Goal: Check status: Check status

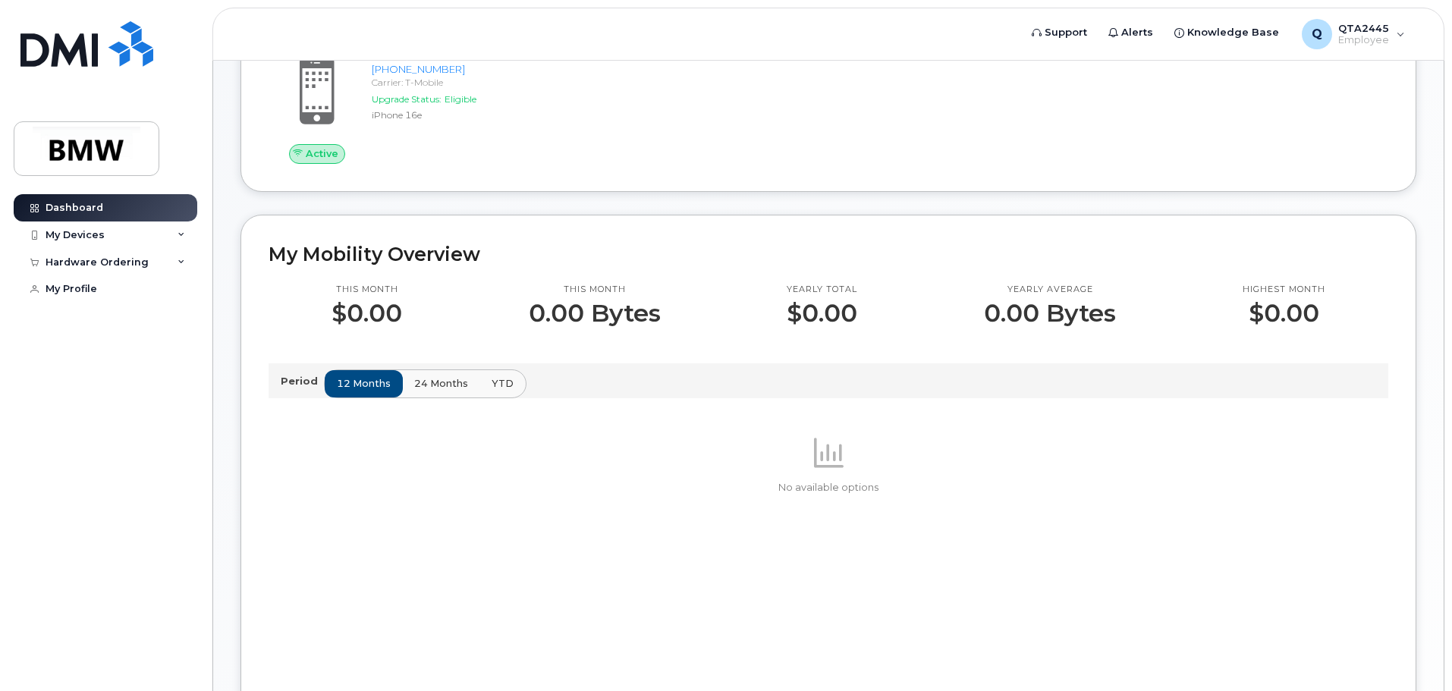
scroll to position [228, 0]
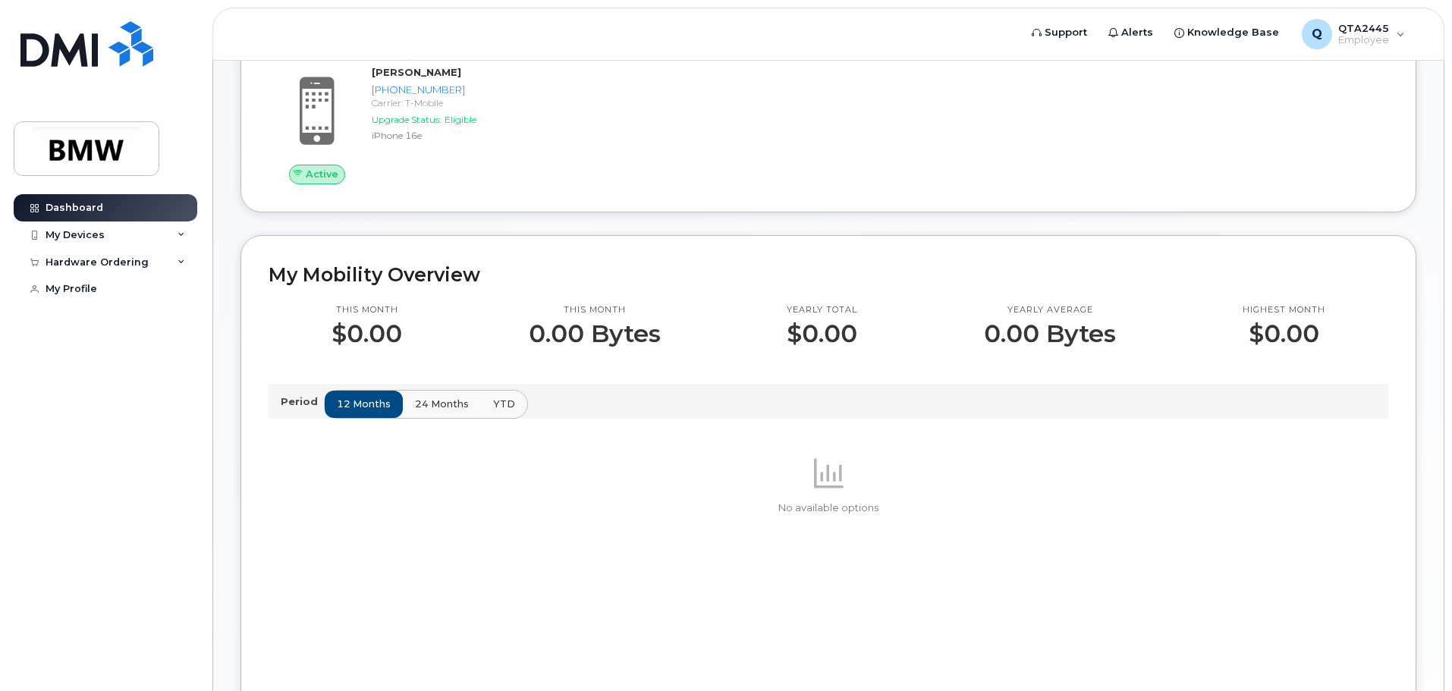
click at [440, 411] on span "24 months" at bounding box center [442, 404] width 54 height 14
click at [496, 411] on span "YTD" at bounding box center [503, 404] width 22 height 14
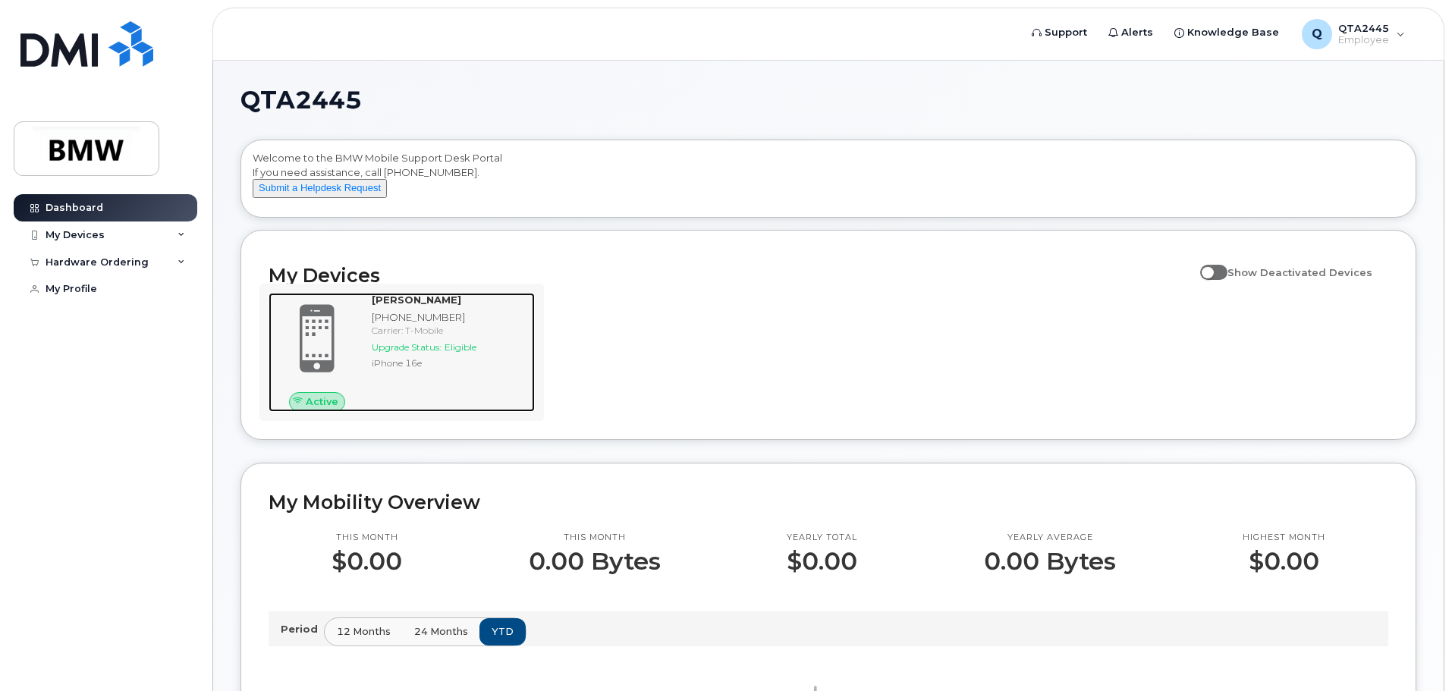
click at [474, 397] on div "[PERSON_NAME] [PHONE_NUMBER] Carrier: T-Mobile Upgrade Status: Eligible iPhone …" at bounding box center [450, 352] width 169 height 118
